Goal: Task Accomplishment & Management: Manage account settings

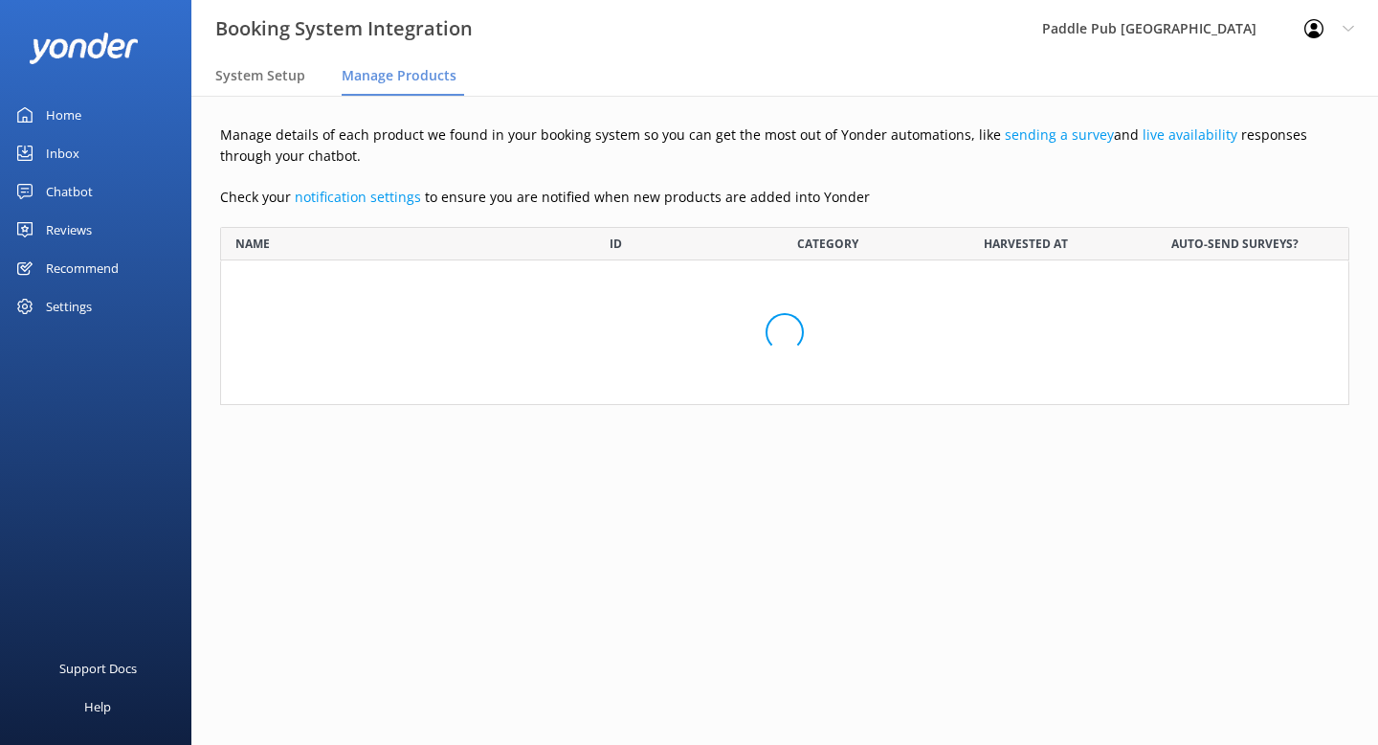
scroll to position [274, 1129]
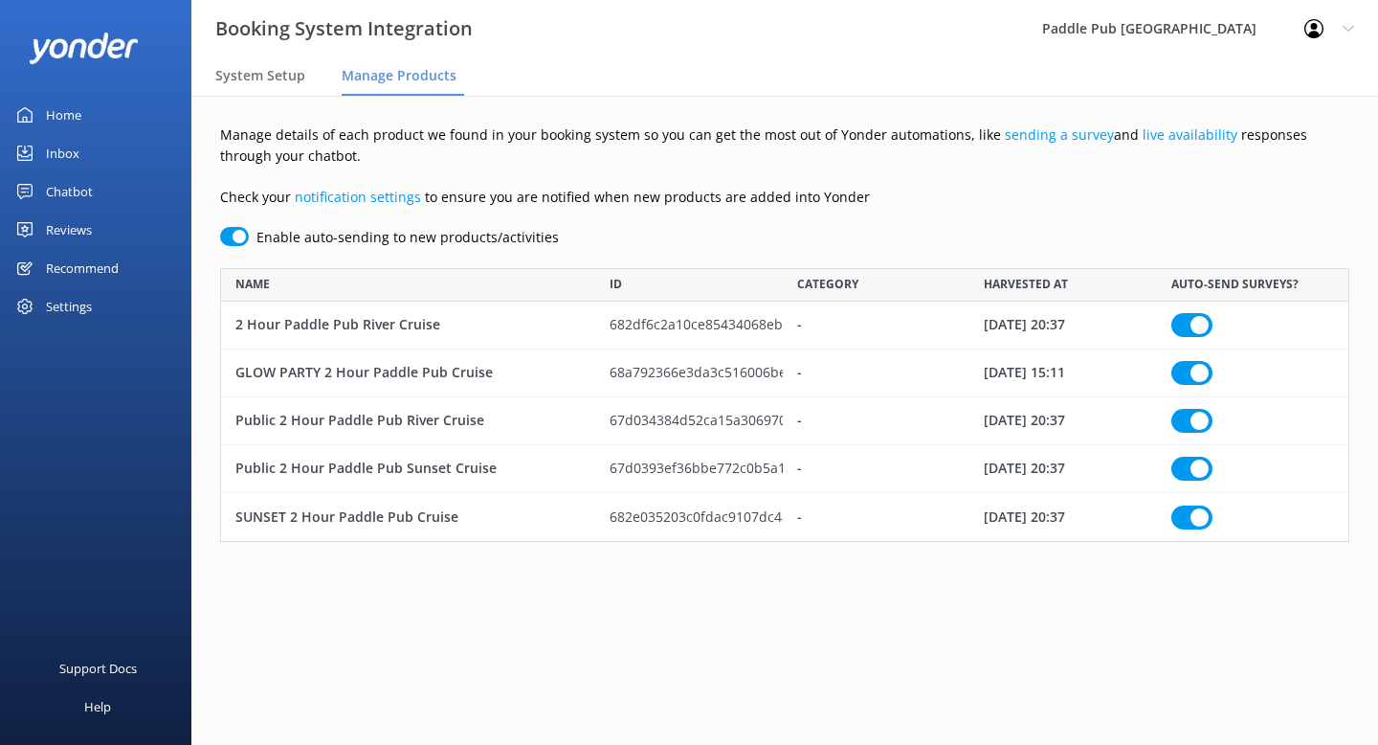
checkbox input "true"
